Goal: Task Accomplishment & Management: Manage account settings

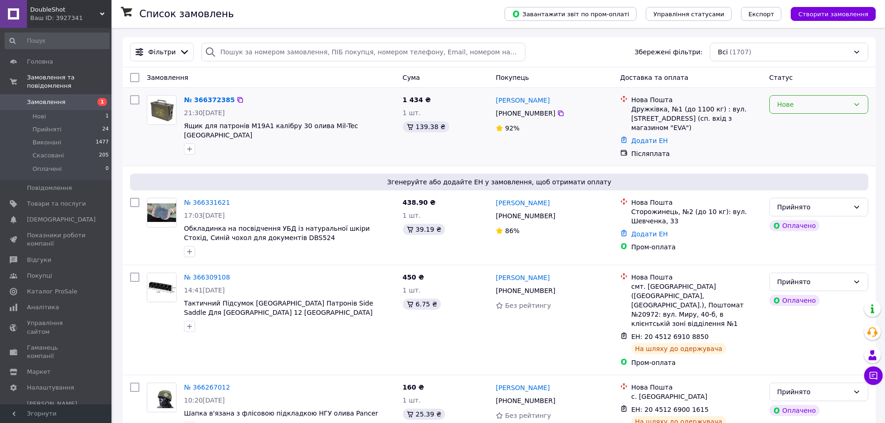
click at [788, 109] on div "Нове" at bounding box center [813, 104] width 72 height 10
click at [781, 130] on li "Прийнято" at bounding box center [819, 125] width 98 height 17
click at [46, 256] on link "Відгуки" at bounding box center [57, 260] width 114 height 16
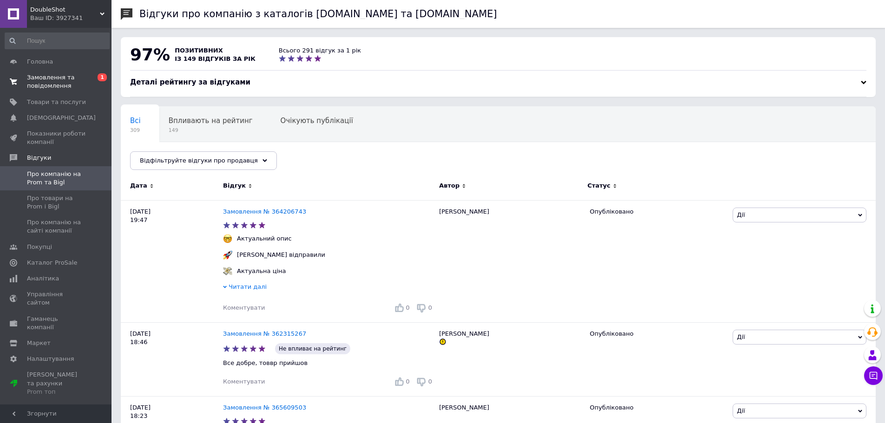
click at [34, 75] on span "Замовлення та повідомлення" at bounding box center [56, 81] width 59 height 17
